Goal: Transaction & Acquisition: Book appointment/travel/reservation

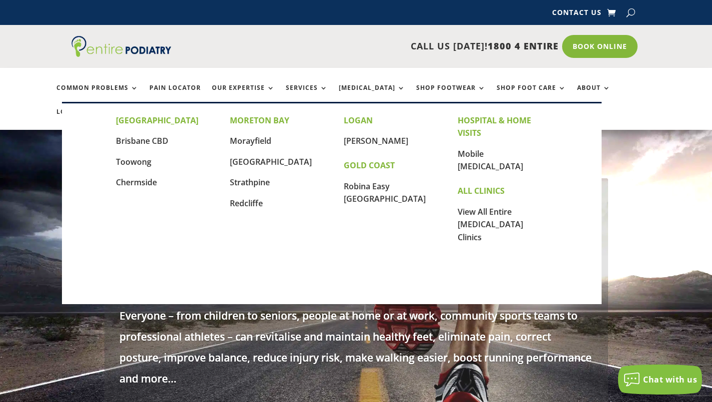
click at [106, 108] on link "Locations" at bounding box center [81, 118] width 50 height 21
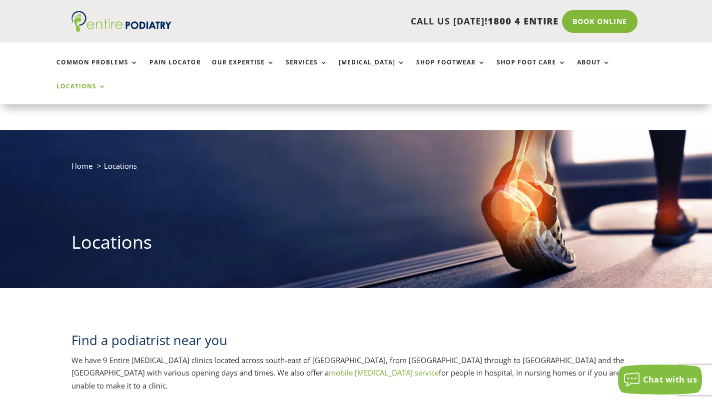
scroll to position [352, 0]
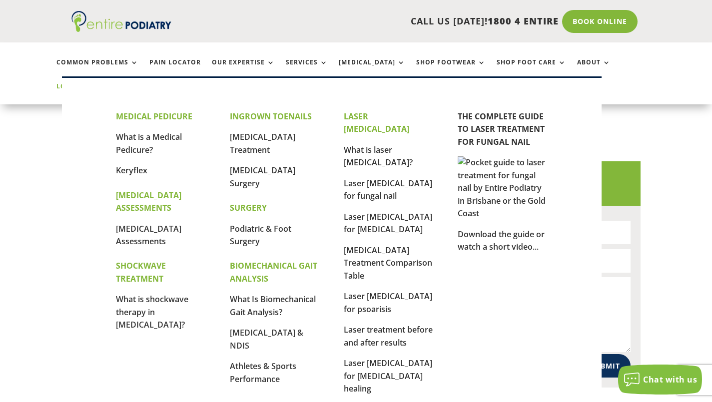
click at [311, 61] on link "Services" at bounding box center [307, 69] width 42 height 21
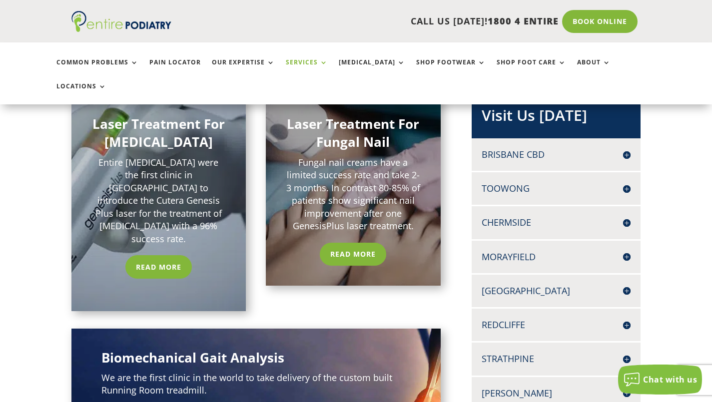
scroll to position [228, 0]
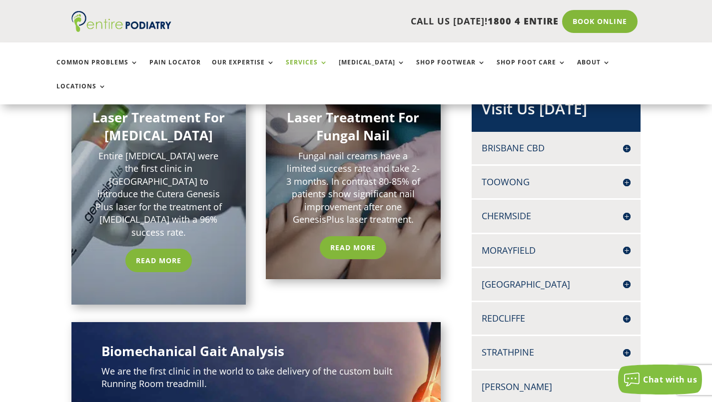
click at [341, 236] on link "Read More" at bounding box center [353, 247] width 66 height 23
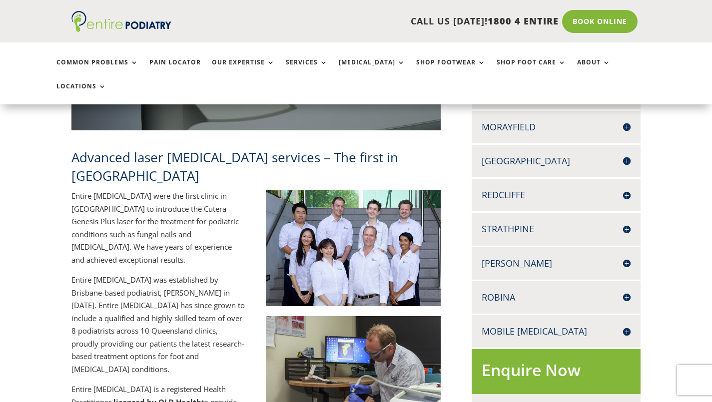
scroll to position [351, 0]
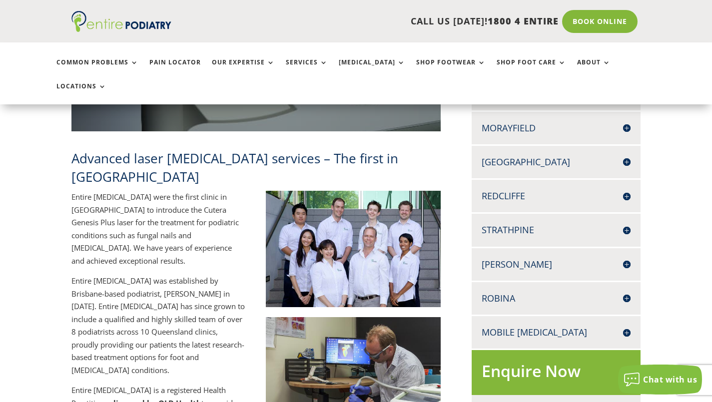
click at [625, 258] on h4 "[PERSON_NAME]" at bounding box center [556, 264] width 149 height 12
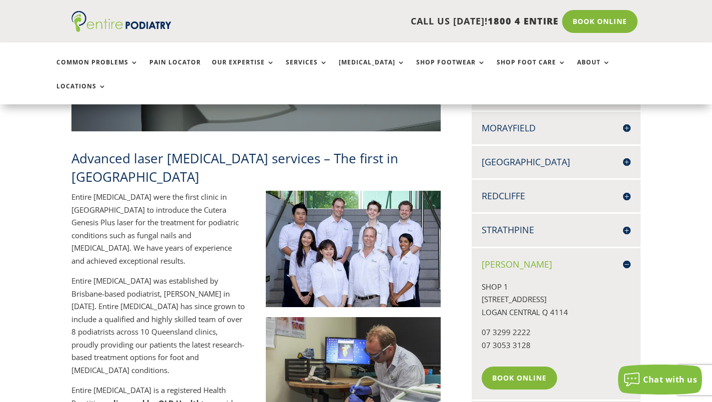
click at [503, 367] on link "Book Online" at bounding box center [519, 378] width 75 height 23
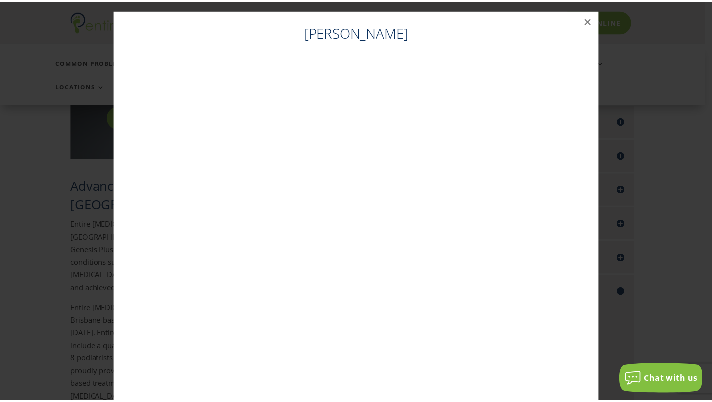
scroll to position [323, 0]
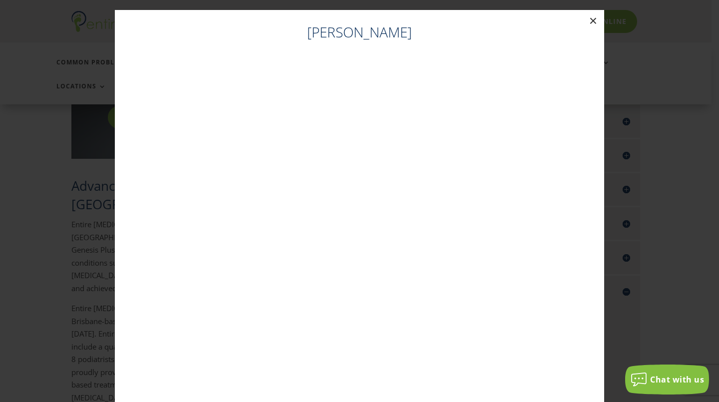
click at [591, 15] on button "×" at bounding box center [593, 21] width 22 height 22
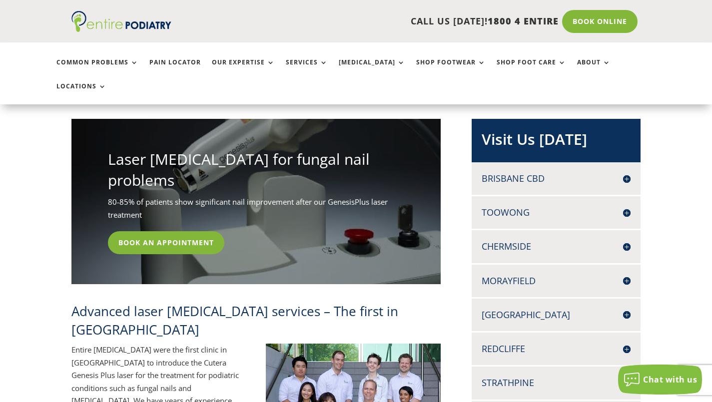
scroll to position [204, 0]
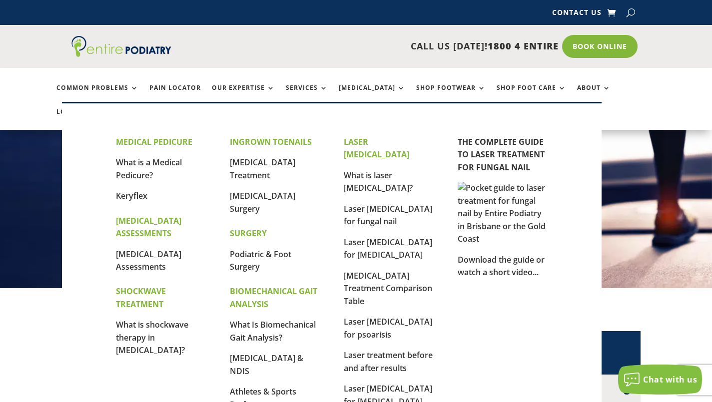
click at [300, 90] on link "Services" at bounding box center [307, 94] width 42 height 21
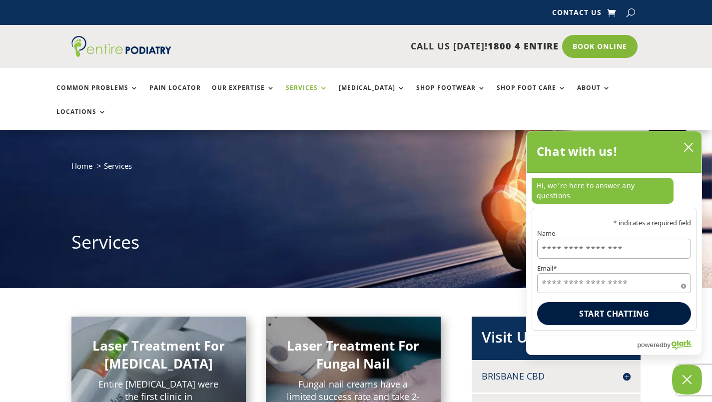
scroll to position [352, 0]
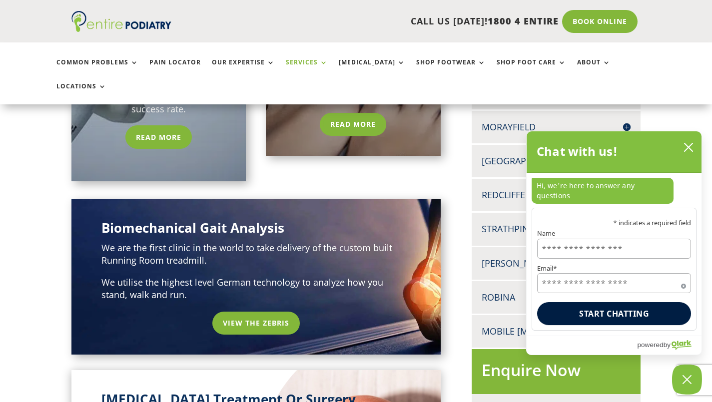
click at [356, 113] on link "Read More" at bounding box center [353, 124] width 66 height 23
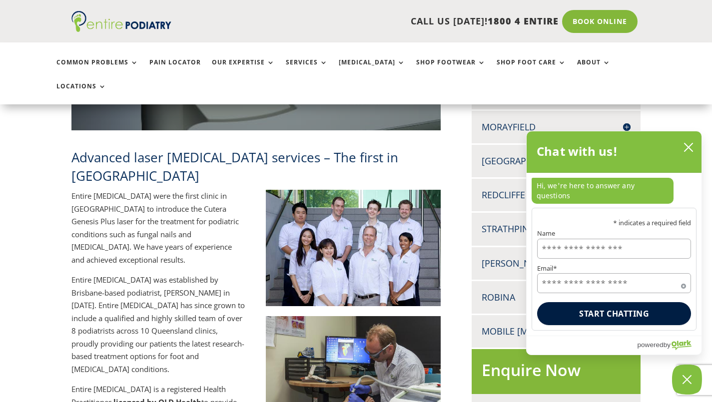
scroll to position [703, 0]
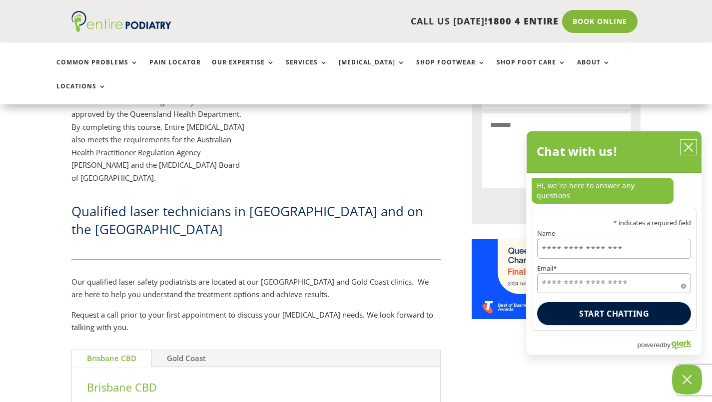
click at [692, 152] on icon "close chatbox" at bounding box center [688, 147] width 10 height 10
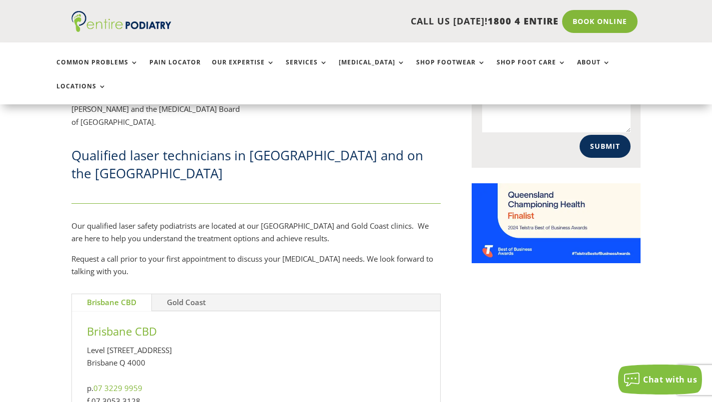
scroll to position [721, 0]
